Goal: Check status: Check status

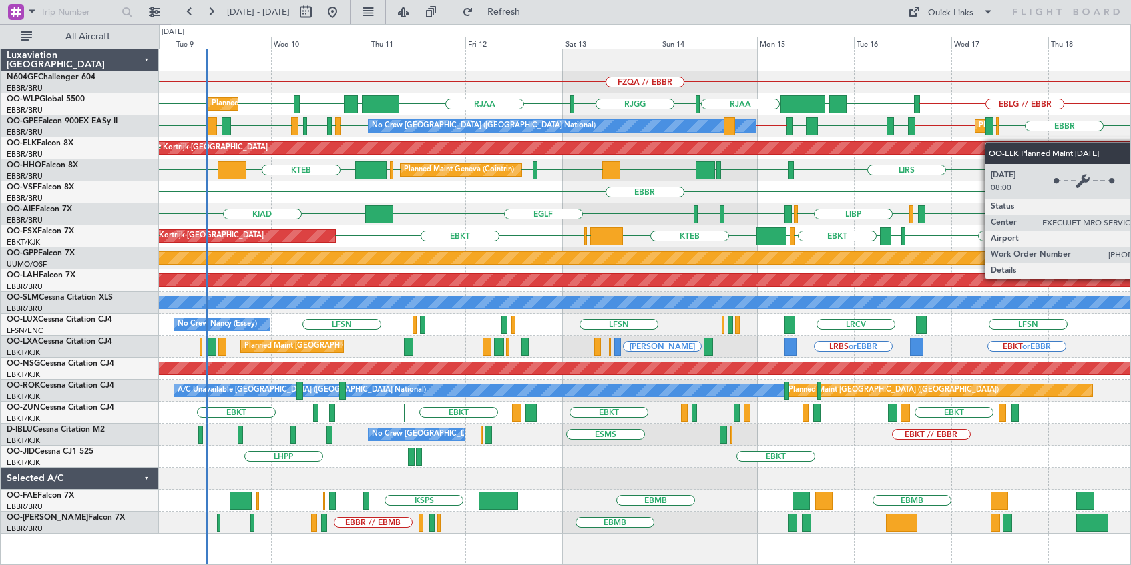
click at [955, 147] on div "FZQA // EBBR FZQA // EBBR FAKN LTCG LIML EBLG EBLG EBLG // EBBR LIML UBBB RJAA …" at bounding box center [644, 291] width 971 height 485
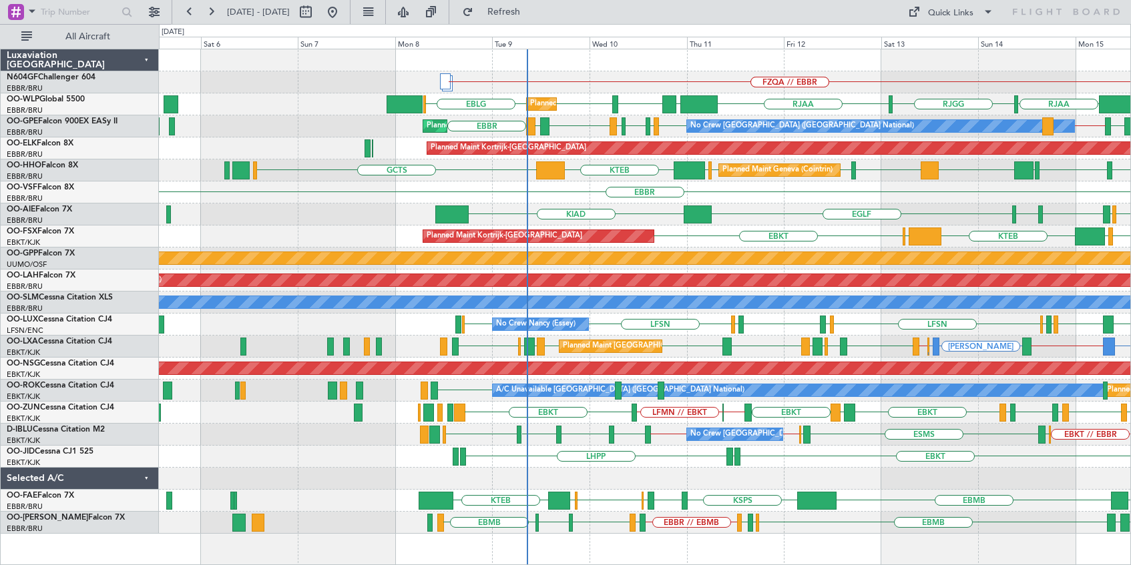
click at [774, 67] on div at bounding box center [644, 60] width 971 height 22
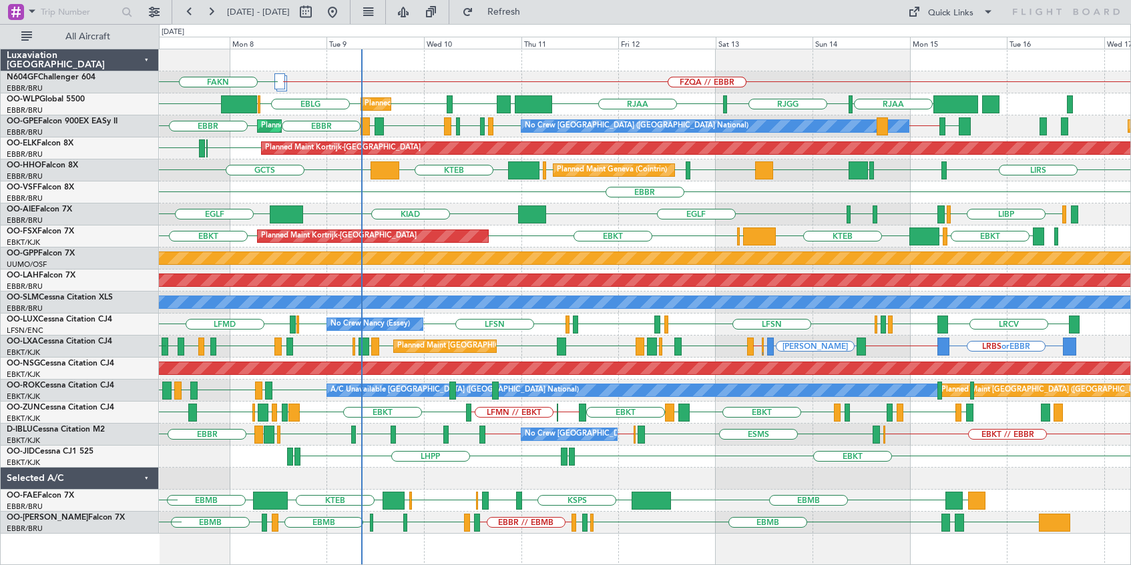
click at [732, 178] on div "Planned Maint Geneva (Cointrin) LIMC KTEB GCTS LIRS [GEOGRAPHIC_DATA] [GEOGRAPH…" at bounding box center [644, 171] width 971 height 22
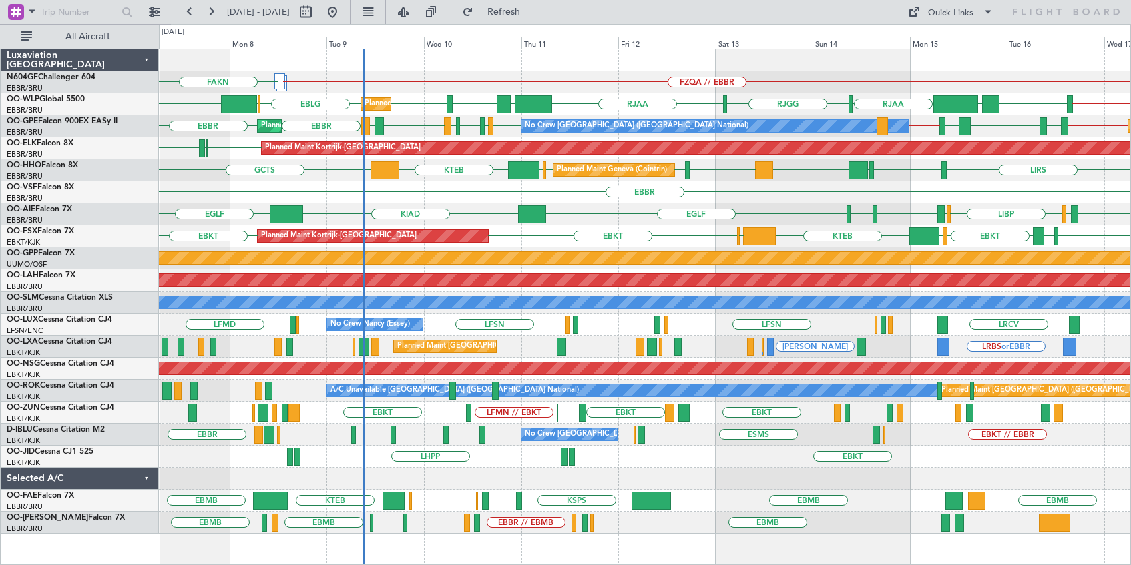
click at [810, 550] on div "FZQA // EBBR FZQA // EBBR FAKN LIML UBBB RJAA [GEOGRAPHIC_DATA] RJAA [PERSON_NA…" at bounding box center [645, 307] width 972 height 517
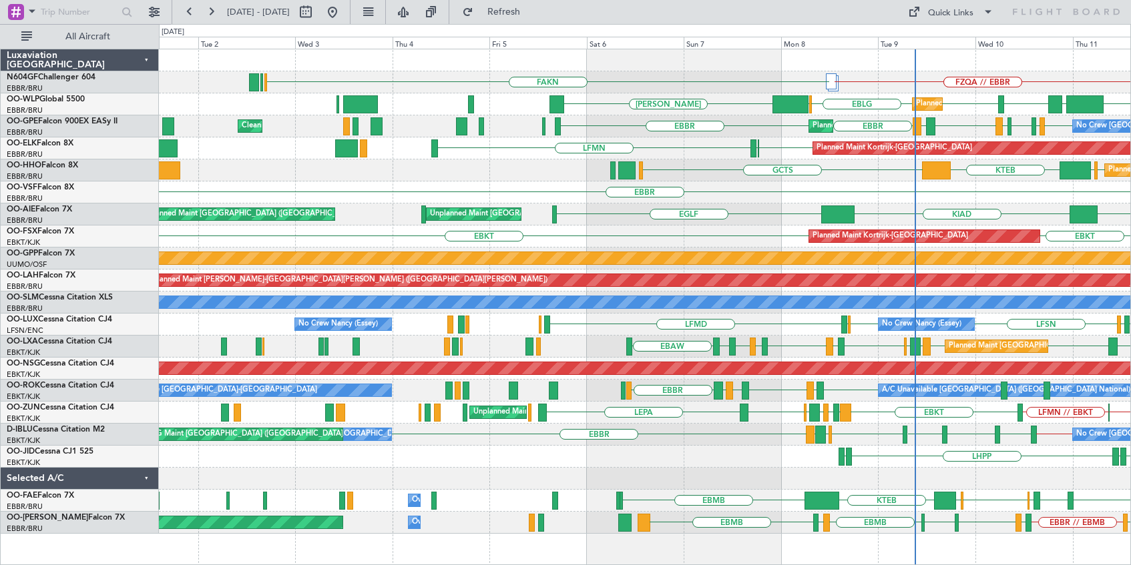
click at [809, 185] on div "EBBR" at bounding box center [644, 193] width 971 height 22
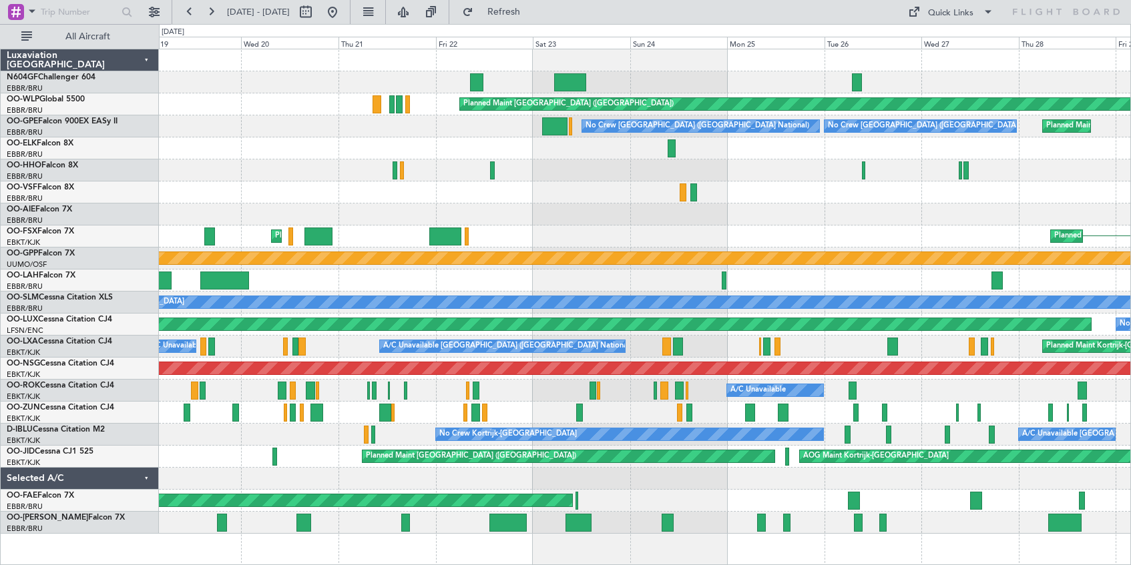
click at [949, 186] on div "EBBR" at bounding box center [644, 193] width 971 height 22
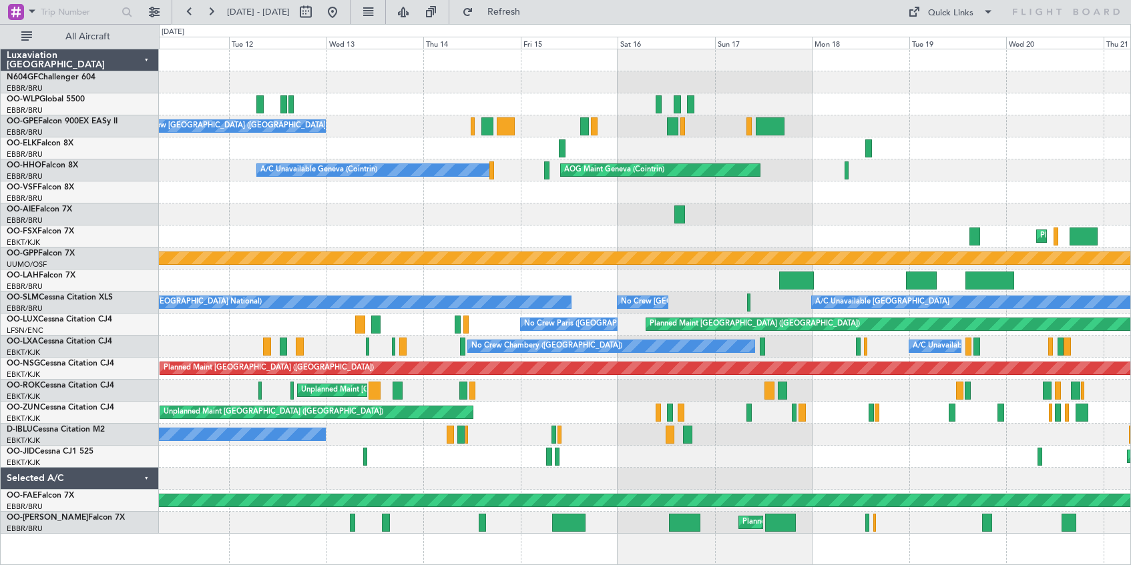
click at [973, 174] on div "AOG Maint Geneva (Cointrin) A/C Unavailable Geneva (Cointrin)" at bounding box center [644, 171] width 971 height 22
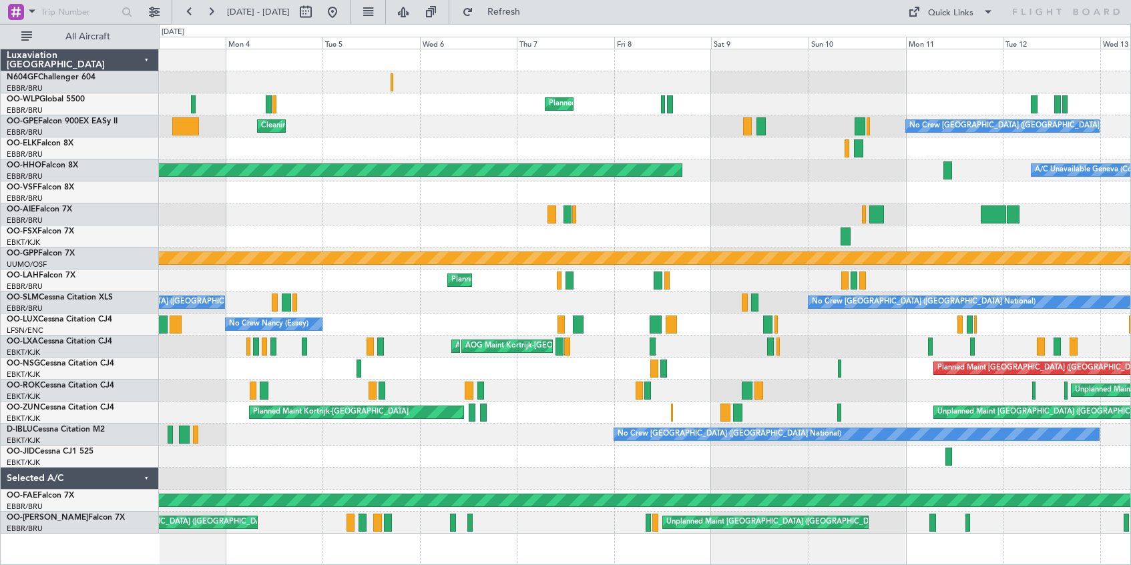
click at [1003, 150] on div "Planned Maint Milan (Linate) No Crew [GEOGRAPHIC_DATA] (Brussels National) Clea…" at bounding box center [644, 291] width 971 height 485
click at [343, 9] on button at bounding box center [332, 11] width 21 height 21
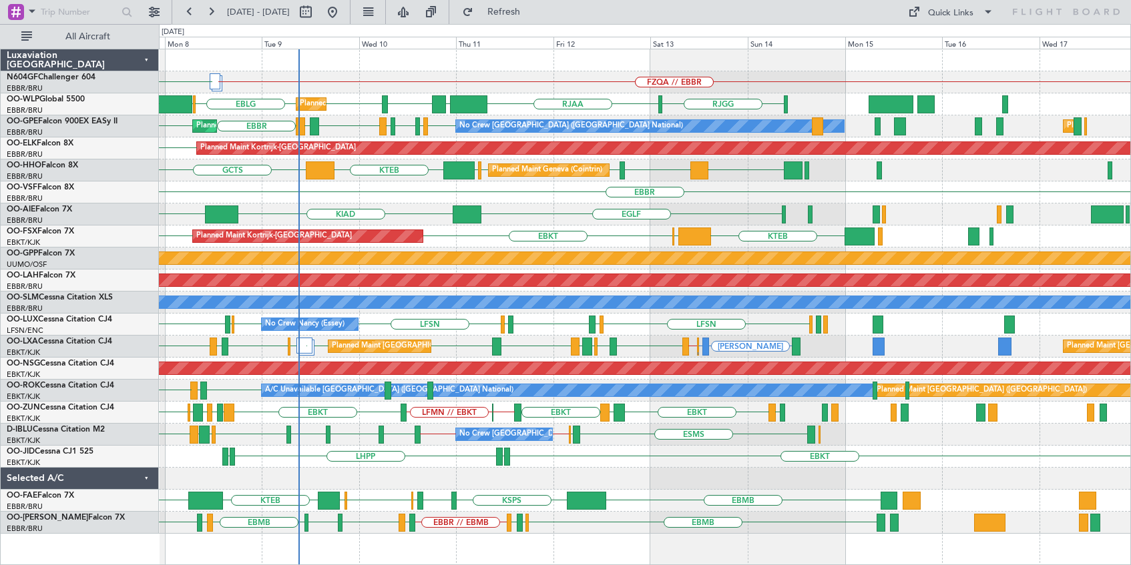
click at [734, 83] on div "FZQA // EBBR FZQA // EBBR FAKN [GEOGRAPHIC_DATA] RJAA LTCG LIML EBLG EBLG Plann…" at bounding box center [644, 291] width 971 height 485
